Goal: Use online tool/utility: Utilize a website feature to perform a specific function

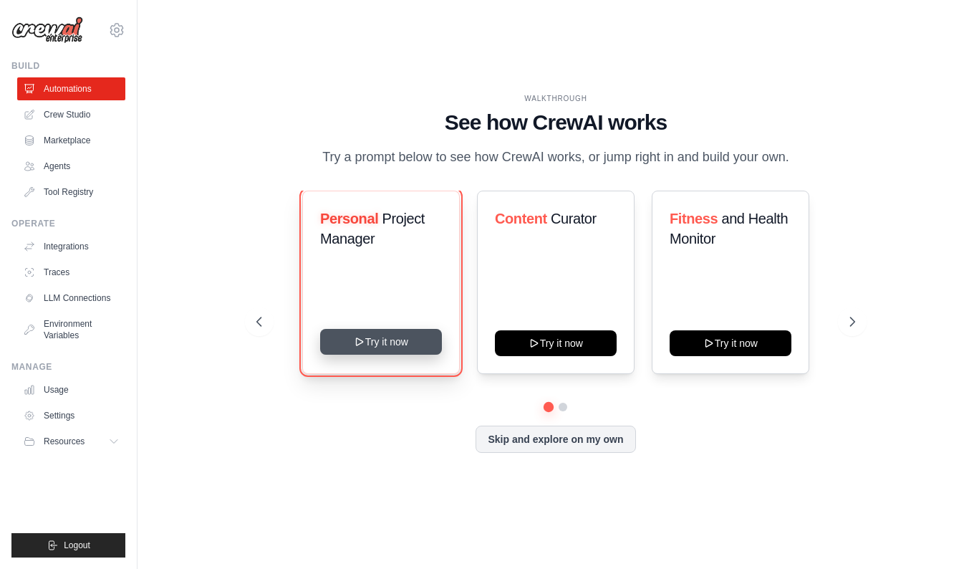
click at [386, 347] on button "Try it now" at bounding box center [381, 342] width 122 height 26
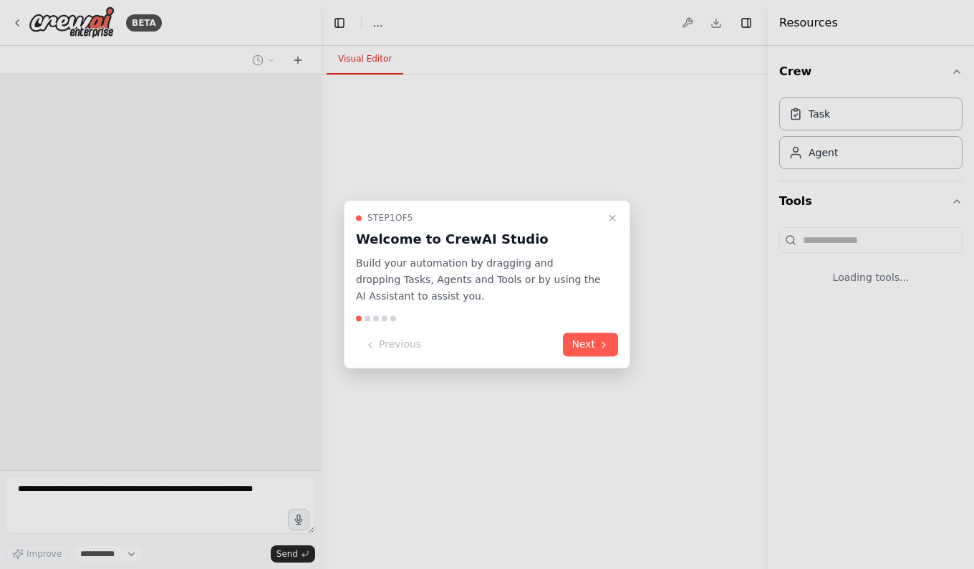
select select "****"
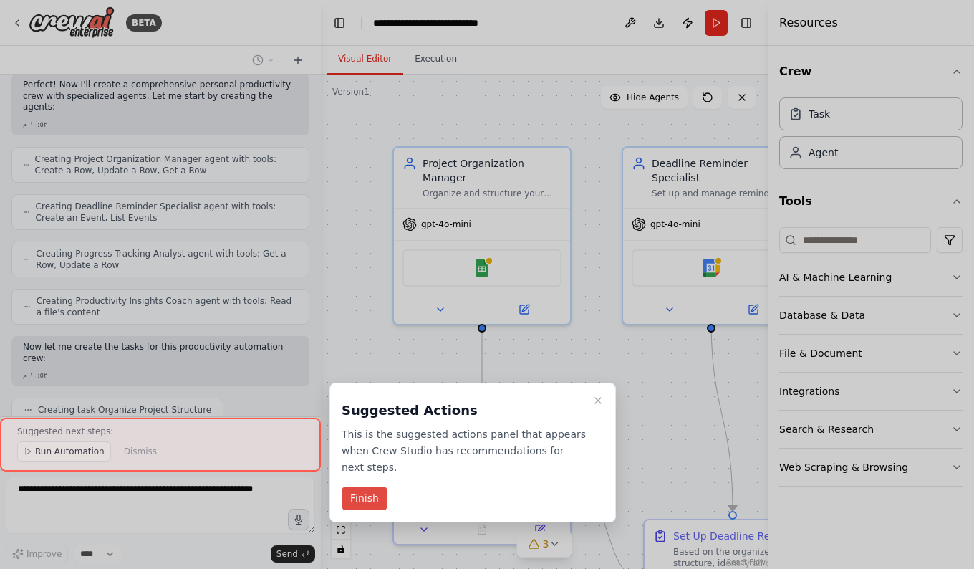
click at [371, 486] on button "Finish" at bounding box center [365, 498] width 46 height 24
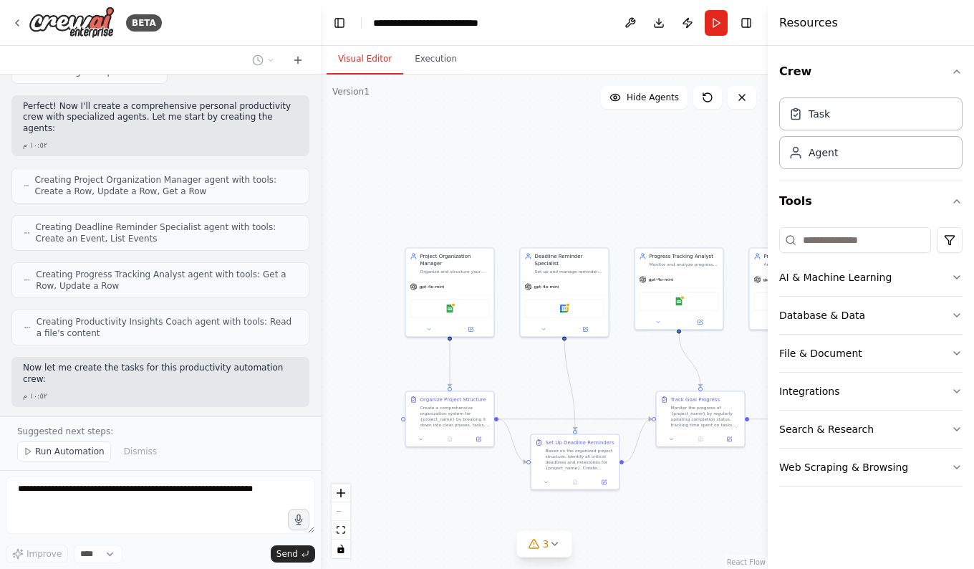
scroll to position [1794, 0]
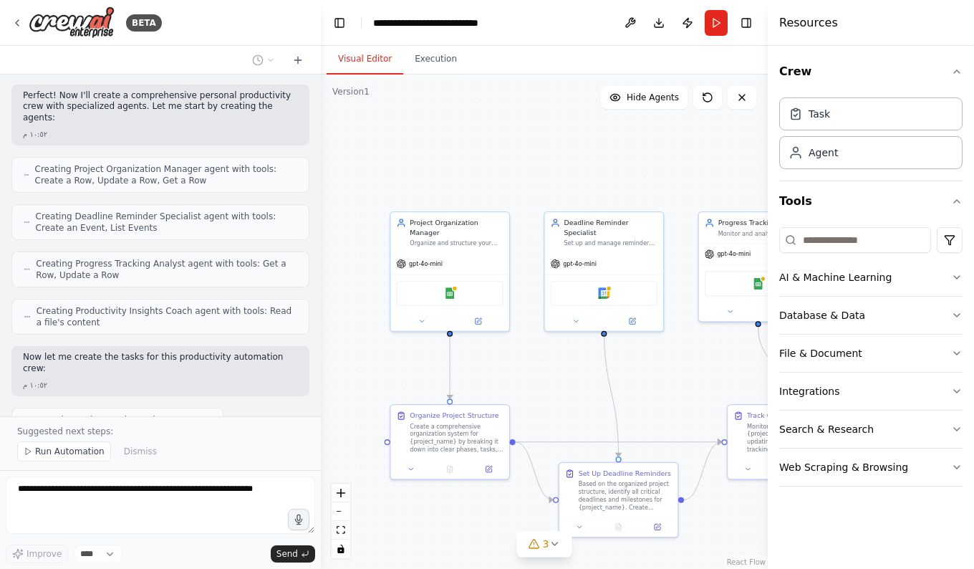
click at [712, 155] on div ".deletable-edge-delete-btn { width: 20px; height: 20px; border: 0px solid #ffff…" at bounding box center [544, 321] width 447 height 494
click at [960, 69] on icon "button" at bounding box center [956, 71] width 11 height 11
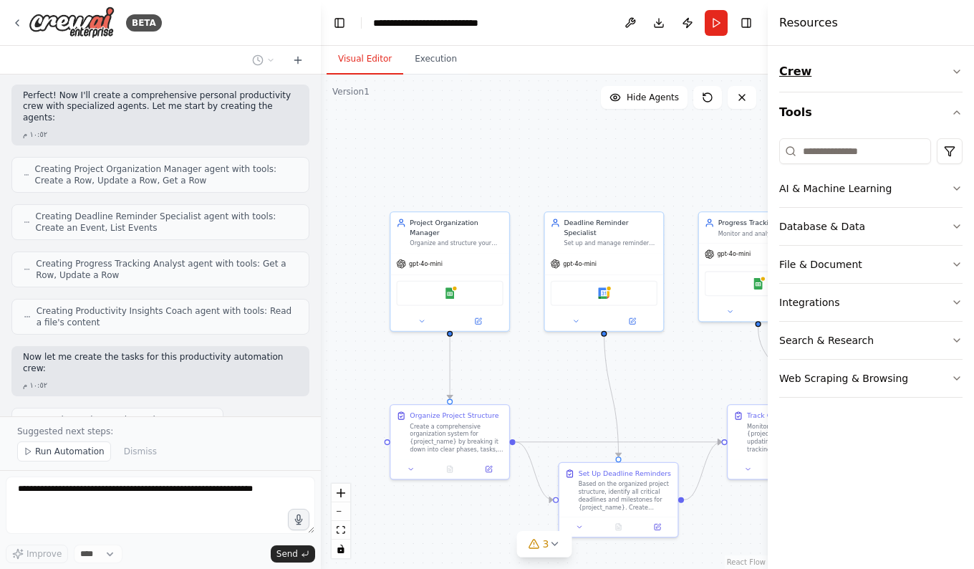
click at [960, 72] on icon "button" at bounding box center [956, 71] width 11 height 11
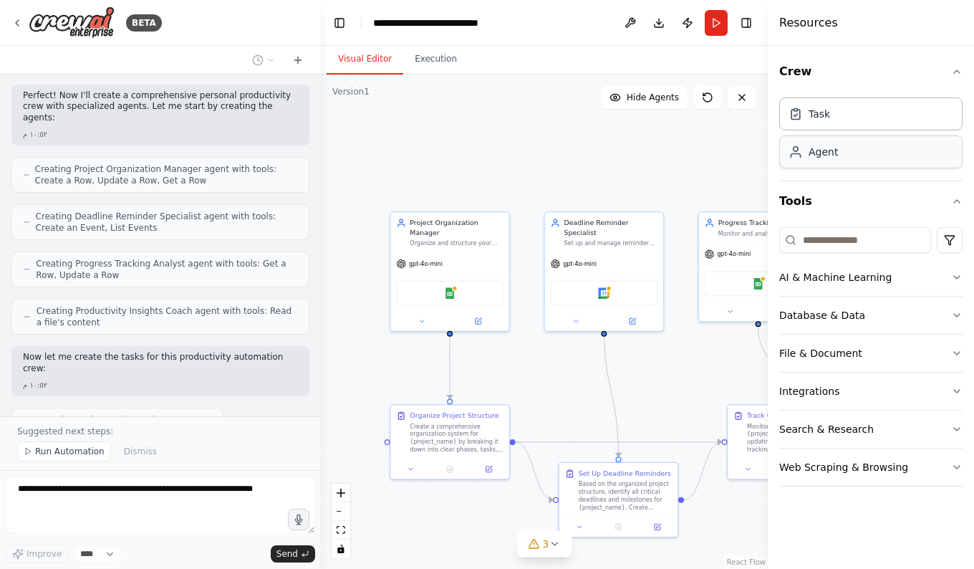
click at [875, 160] on div "Agent" at bounding box center [870, 151] width 183 height 33
click at [865, 122] on div "Task" at bounding box center [870, 113] width 183 height 33
click at [420, 315] on icon at bounding box center [421, 319] width 8 height 8
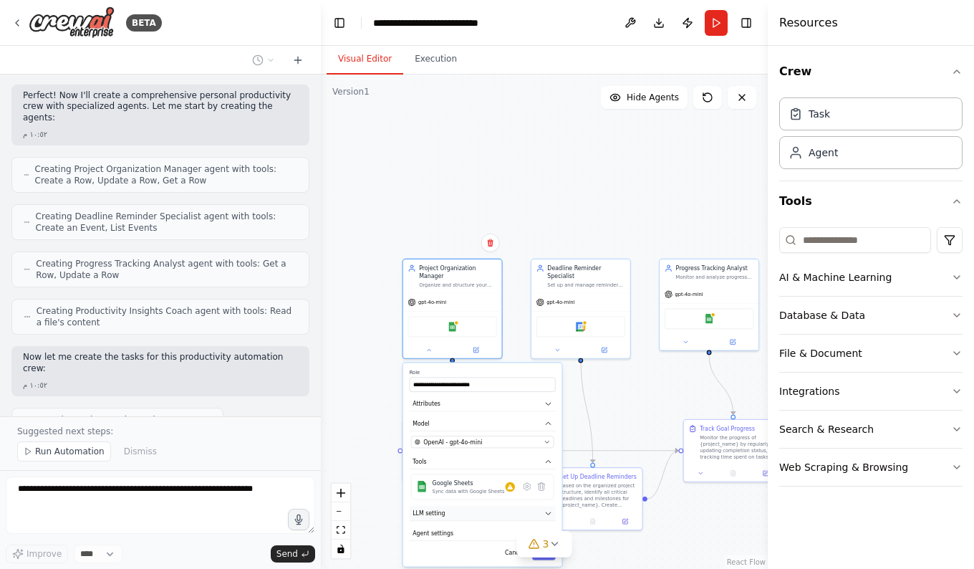
click at [480, 508] on button "LLM setting" at bounding box center [483, 513] width 146 height 15
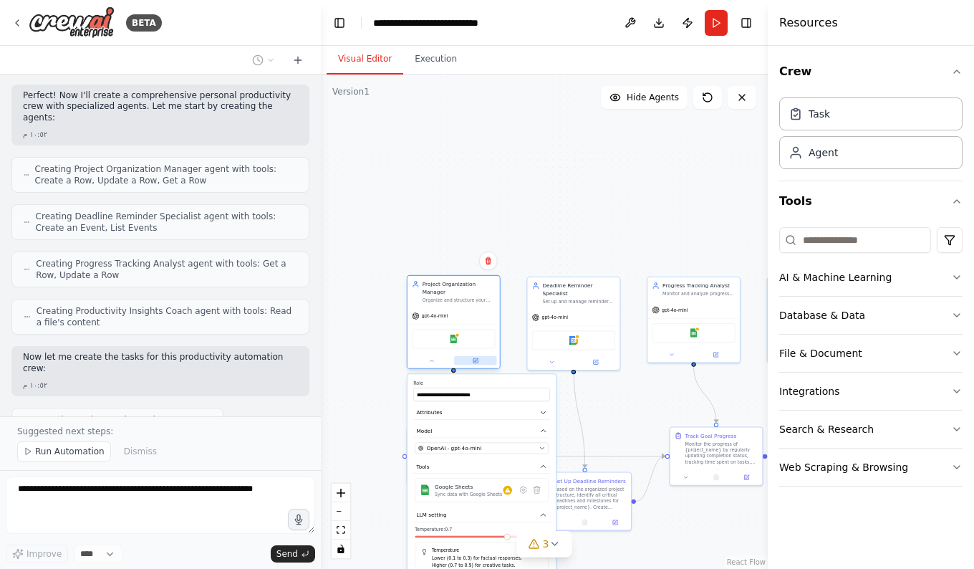
click at [478, 357] on icon at bounding box center [476, 360] width 6 height 6
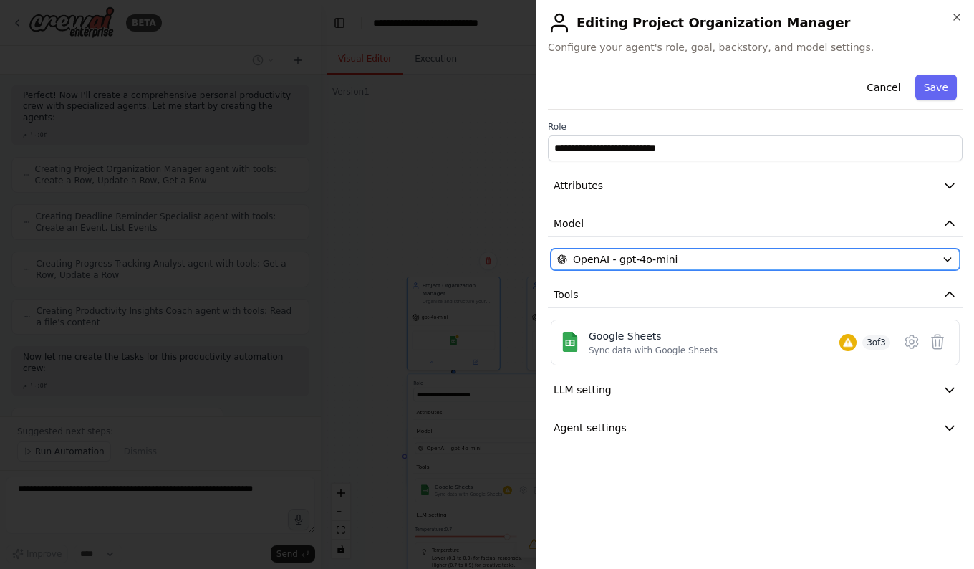
click at [916, 266] on button "OpenAI - gpt-4o-mini" at bounding box center [755, 258] width 409 height 21
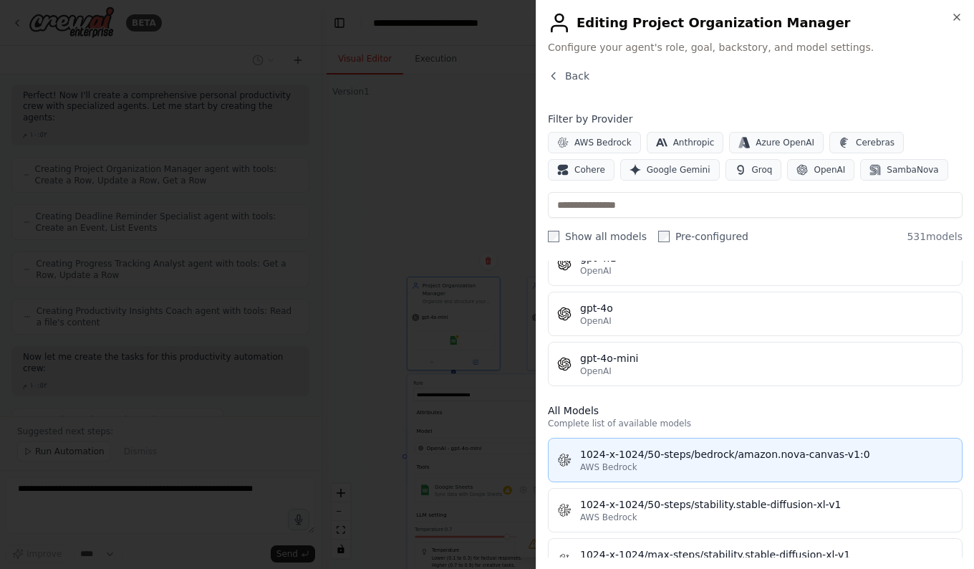
scroll to position [0, 0]
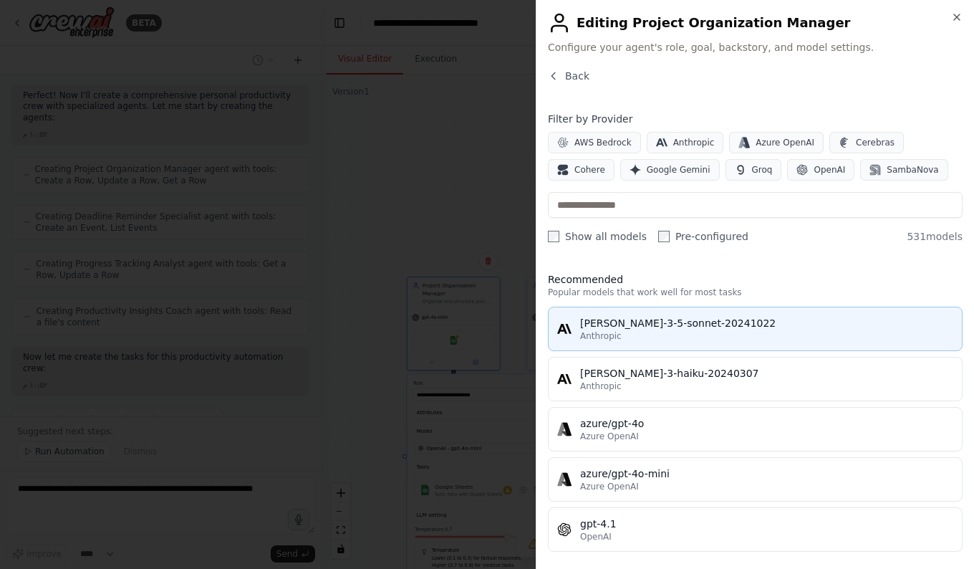
click at [644, 326] on div "claude-3-5-sonnet-20241022" at bounding box center [766, 323] width 373 height 14
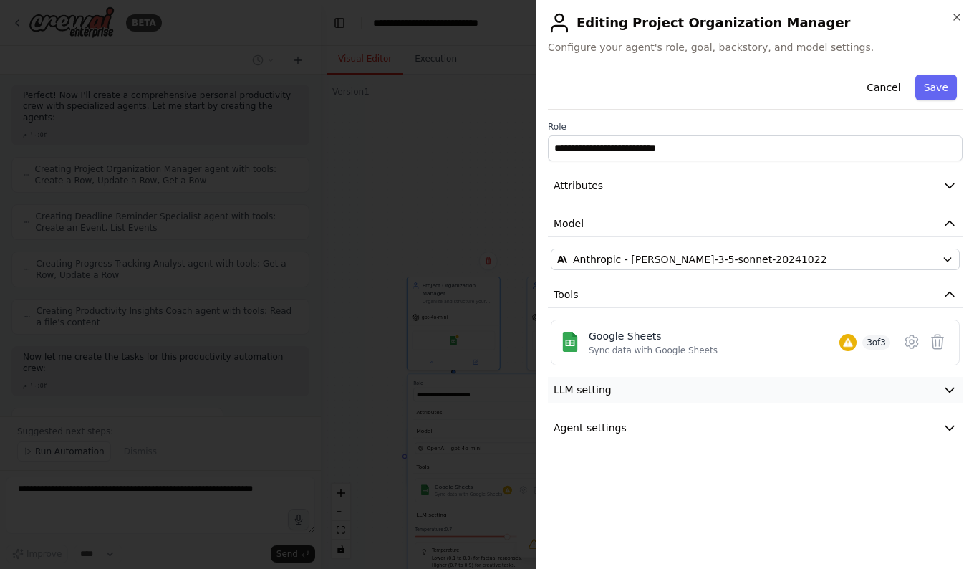
click at [606, 393] on span "LLM setting" at bounding box center [583, 389] width 58 height 14
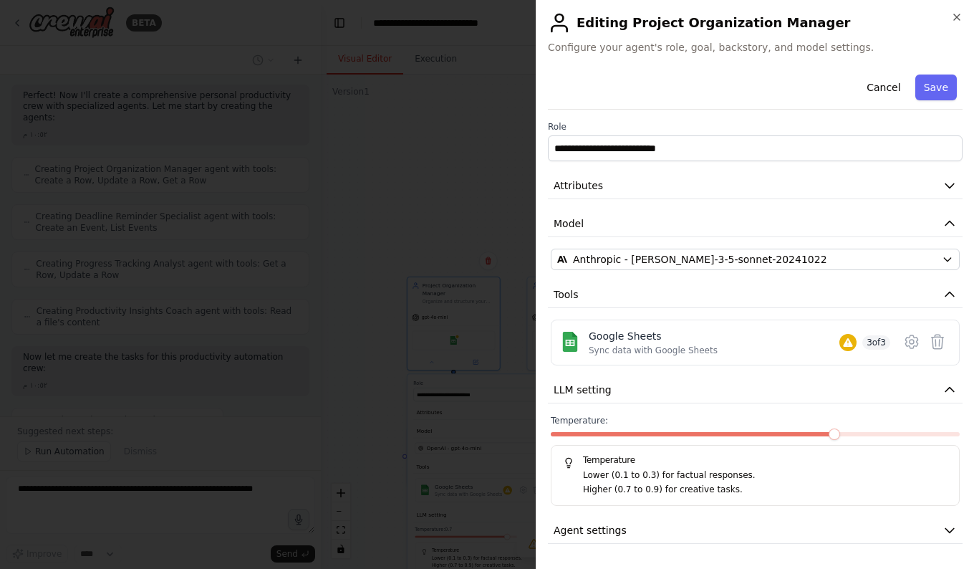
click at [959, 434] on span at bounding box center [755, 434] width 409 height 4
click at [931, 534] on button "Agent settings" at bounding box center [755, 530] width 415 height 26
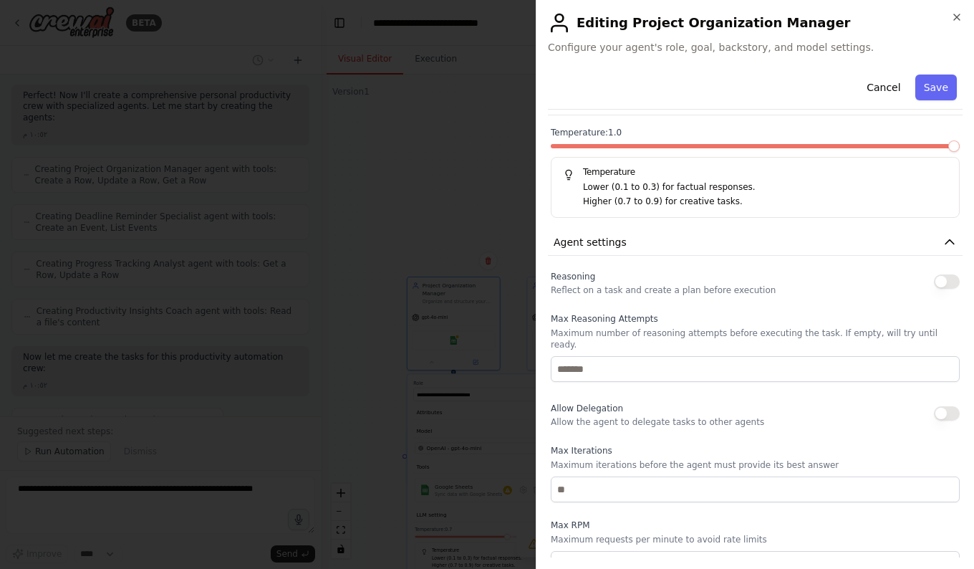
scroll to position [370, 0]
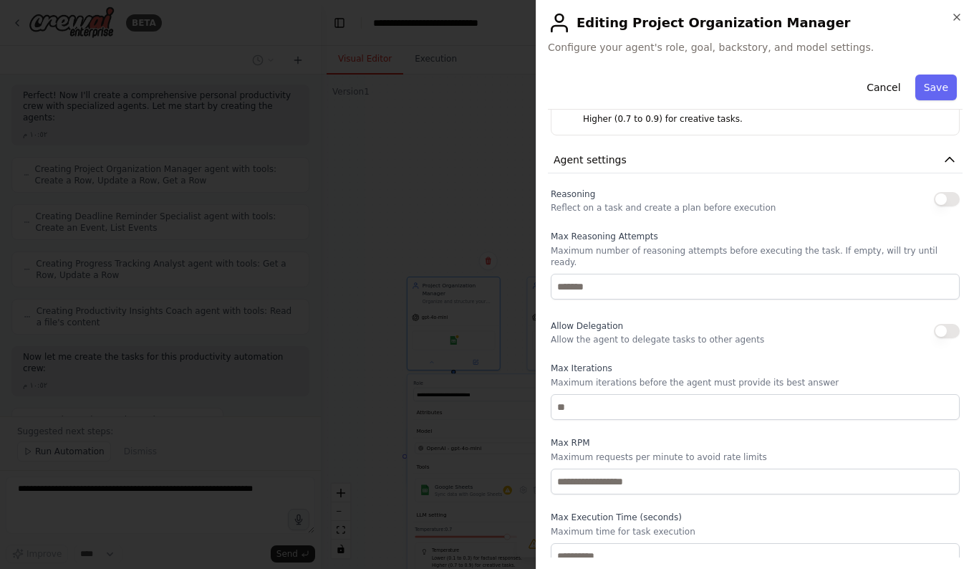
click at [947, 199] on button "button" at bounding box center [947, 199] width 26 height 14
click at [944, 324] on button "button" at bounding box center [947, 331] width 26 height 14
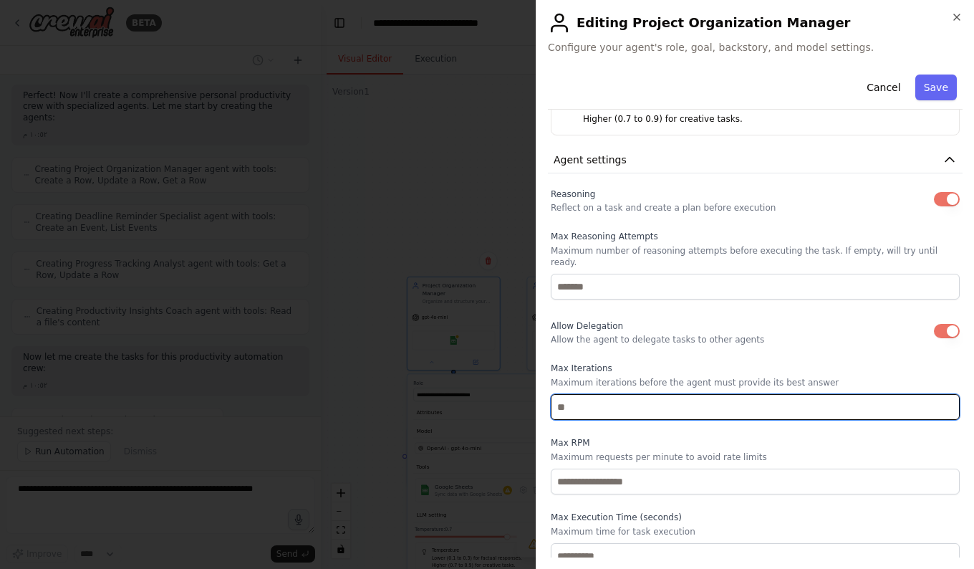
click at [766, 394] on input "number" at bounding box center [755, 407] width 409 height 26
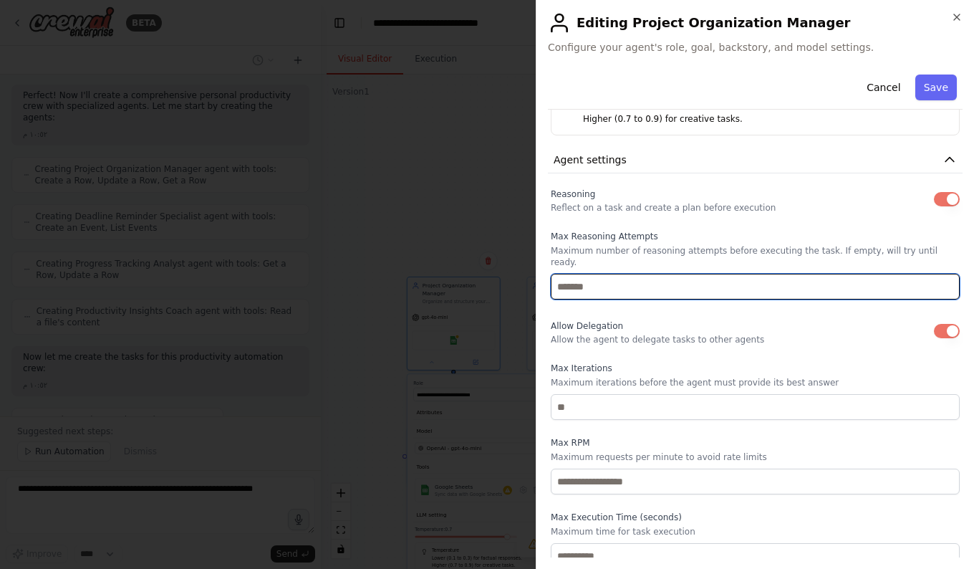
click at [621, 274] on input "number" at bounding box center [755, 287] width 409 height 26
click at [935, 279] on input "*" at bounding box center [755, 287] width 409 height 26
type input "*"
click at [937, 274] on input "*" at bounding box center [755, 287] width 409 height 26
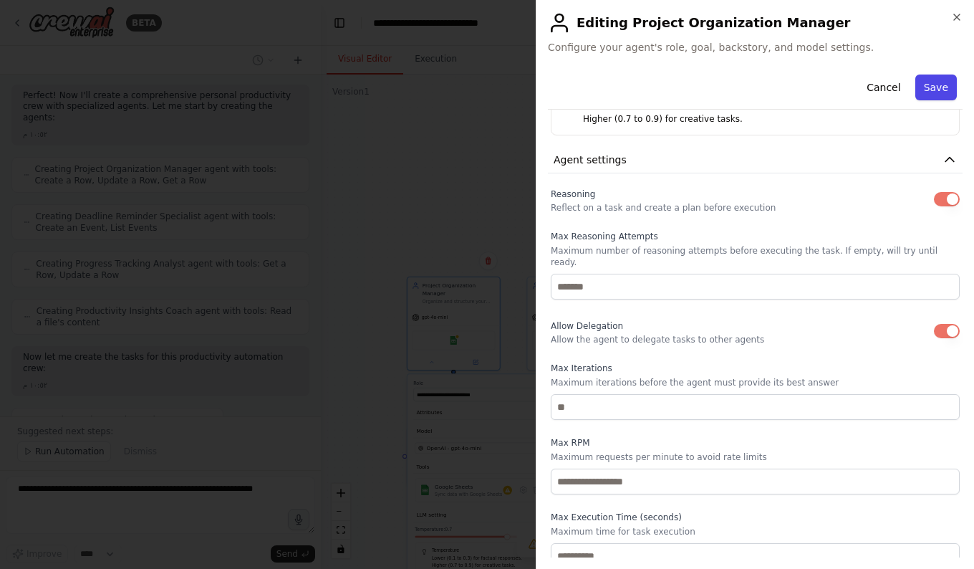
click at [927, 93] on button "Save" at bounding box center [936, 87] width 42 height 26
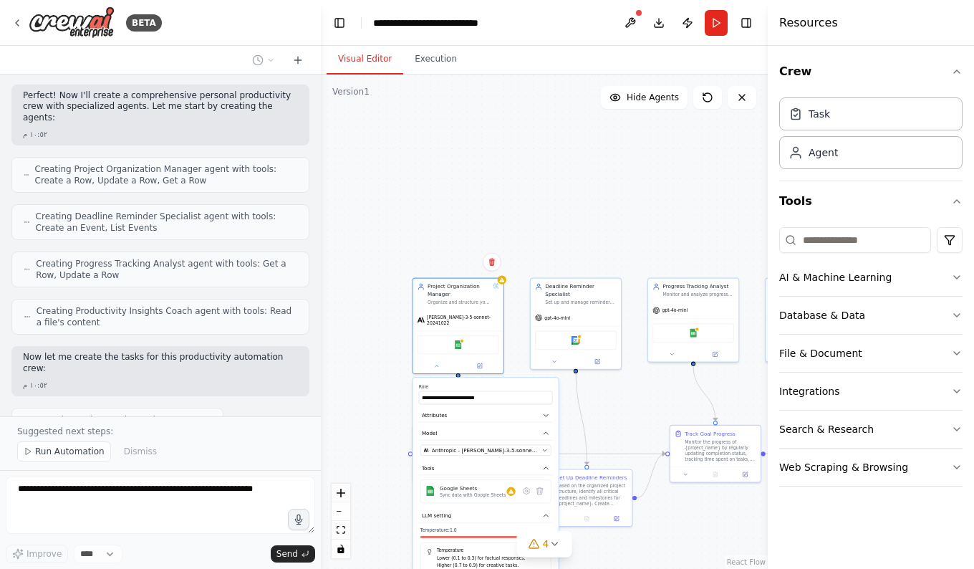
click at [704, 525] on div ".deletable-edge-delete-btn { width: 20px; height: 20px; border: 0px solid #ffff…" at bounding box center [544, 321] width 447 height 494
click at [622, 173] on div ".deletable-edge-delete-btn { width: 20px; height: 20px; border: 0px solid #ffff…" at bounding box center [544, 321] width 447 height 494
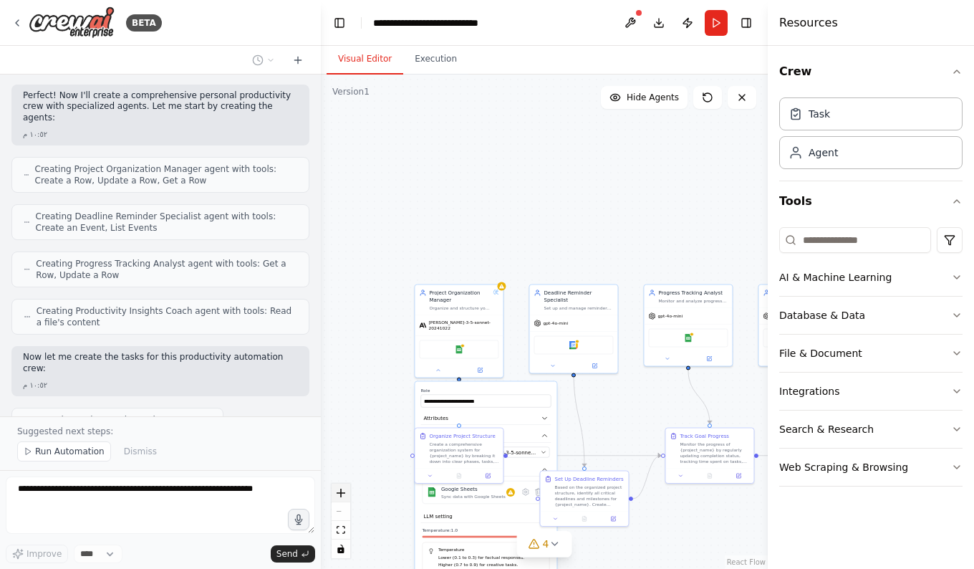
click at [339, 492] on icon "zoom in" at bounding box center [341, 492] width 9 height 9
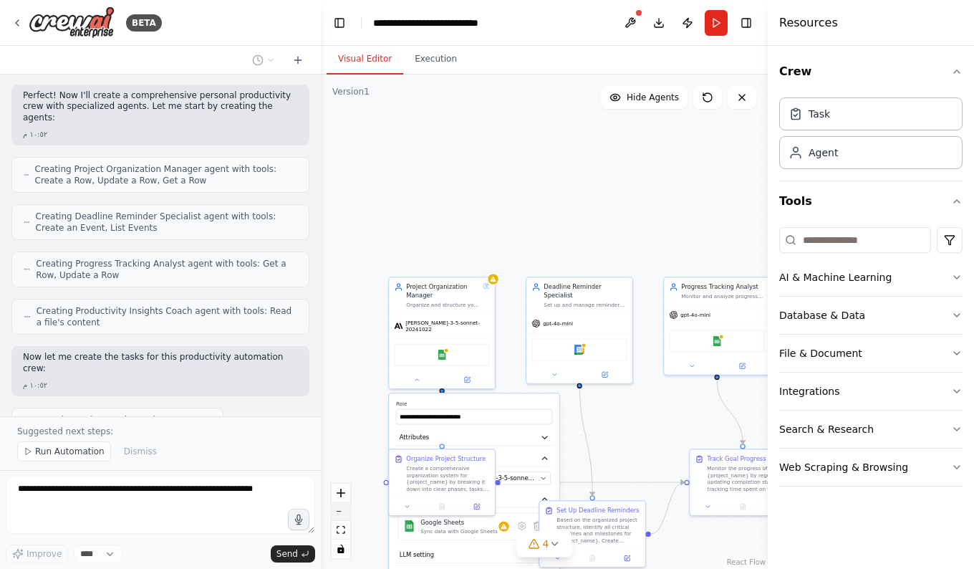
click at [341, 515] on button "zoom out" at bounding box center [341, 511] width 19 height 19
click at [341, 515] on div "React Flow controls" at bounding box center [341, 520] width 19 height 74
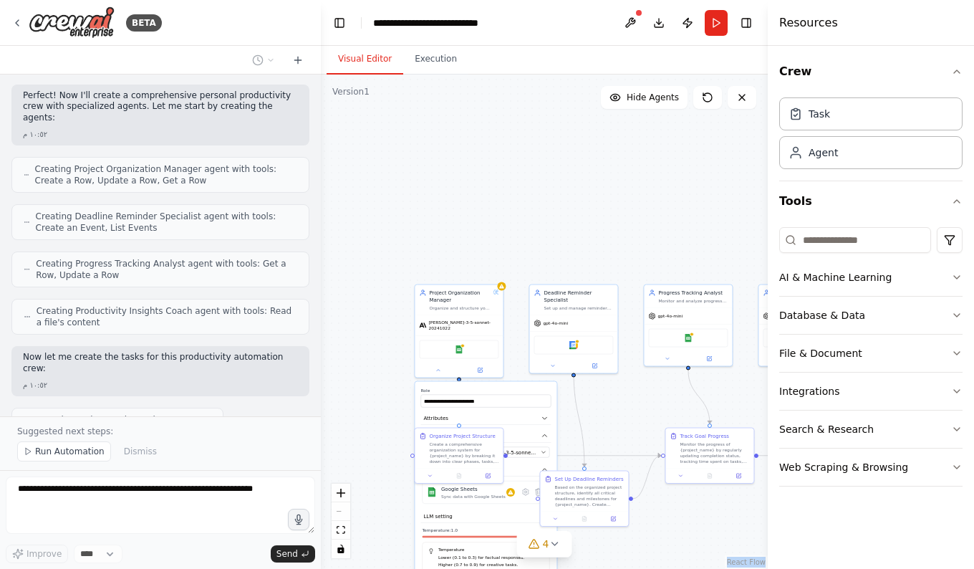
click at [341, 515] on div "React Flow controls" at bounding box center [341, 520] width 19 height 74
drag, startPoint x: 341, startPoint y: 515, endPoint x: 342, endPoint y: 531, distance: 16.5
click at [342, 531] on div "React Flow controls" at bounding box center [341, 520] width 19 height 74
click at [342, 531] on icon "fit view" at bounding box center [341, 530] width 9 height 8
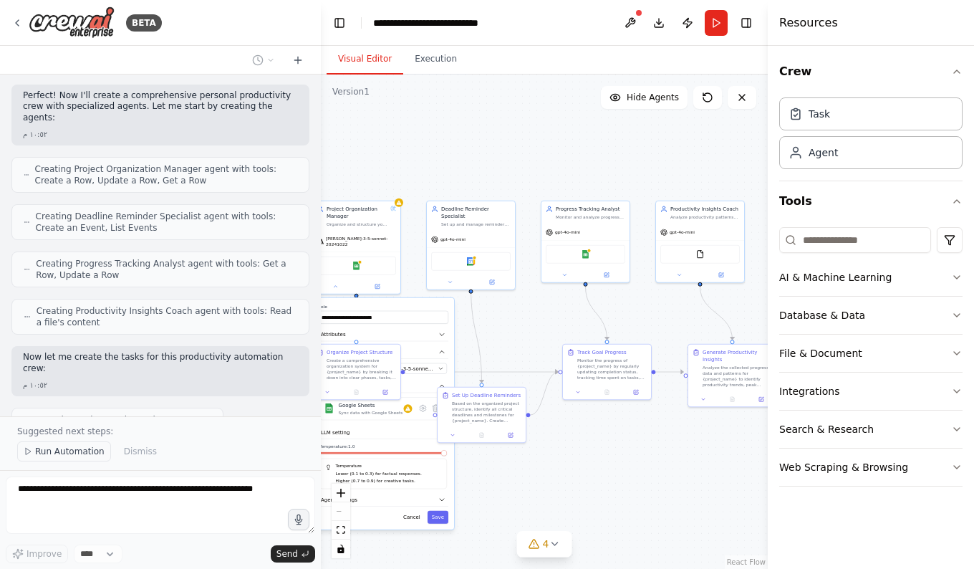
click at [84, 454] on span "Run Automation" at bounding box center [69, 450] width 69 height 11
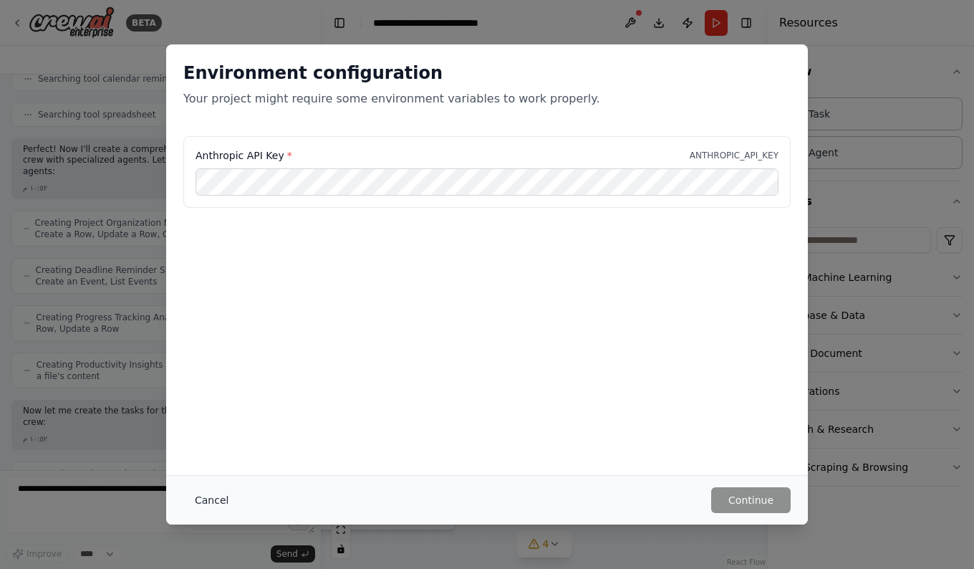
click at [206, 494] on button "Cancel" at bounding box center [211, 500] width 57 height 26
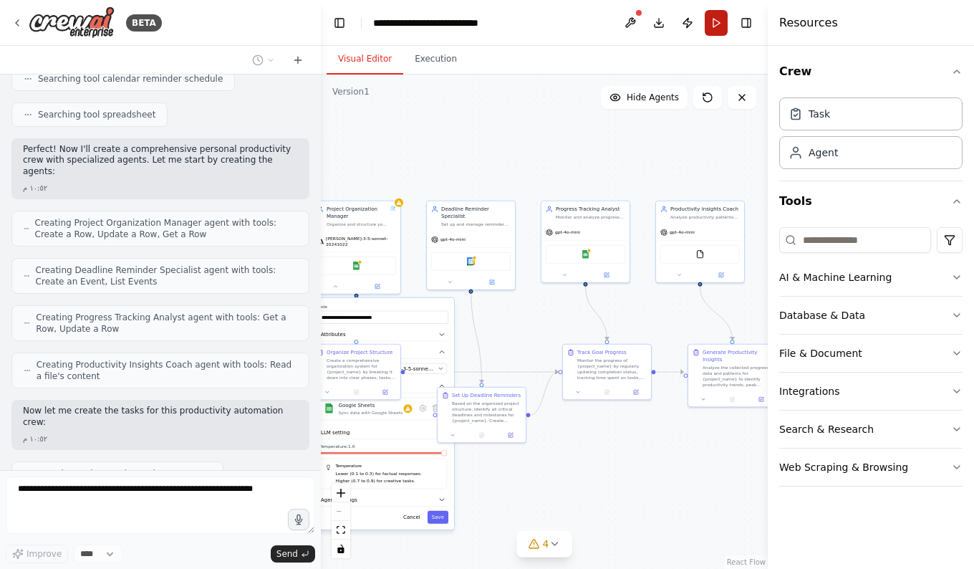
click at [716, 15] on button "Run" at bounding box center [716, 23] width 23 height 26
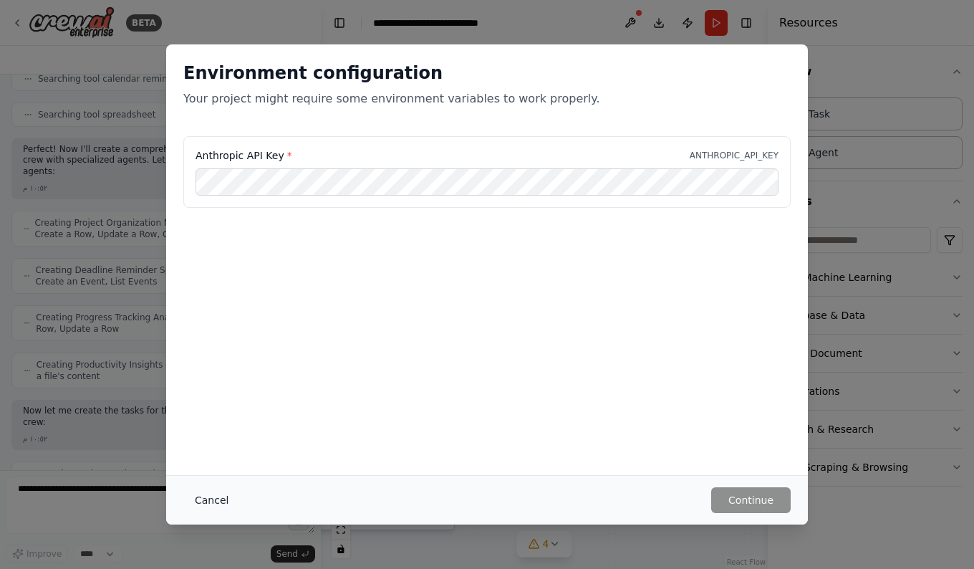
click at [218, 500] on button "Cancel" at bounding box center [211, 500] width 57 height 26
